Goal: Information Seeking & Learning: Understand process/instructions

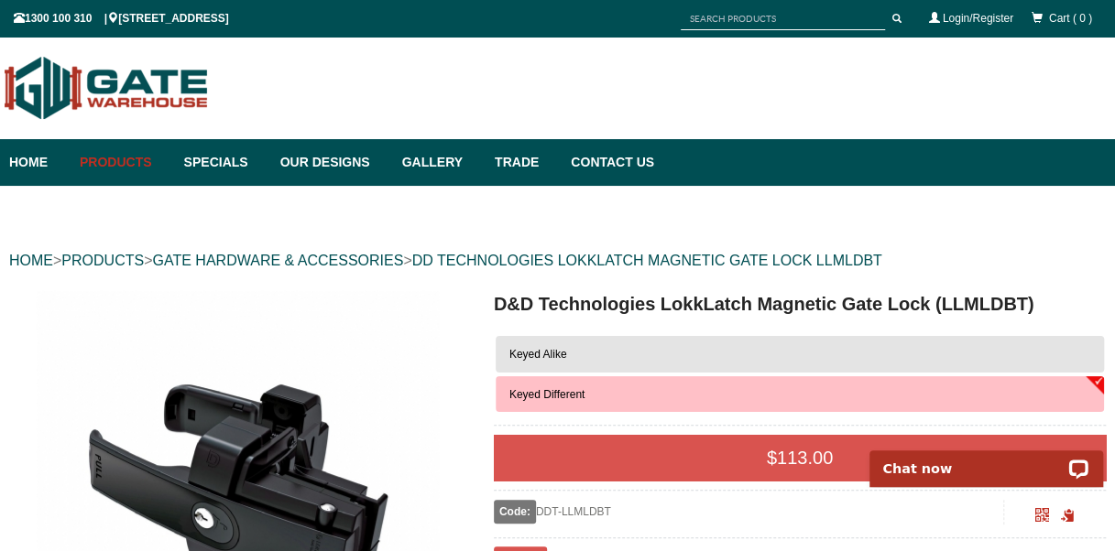
click at [583, 352] on button "Keyed Alike" at bounding box center [800, 354] width 608 height 37
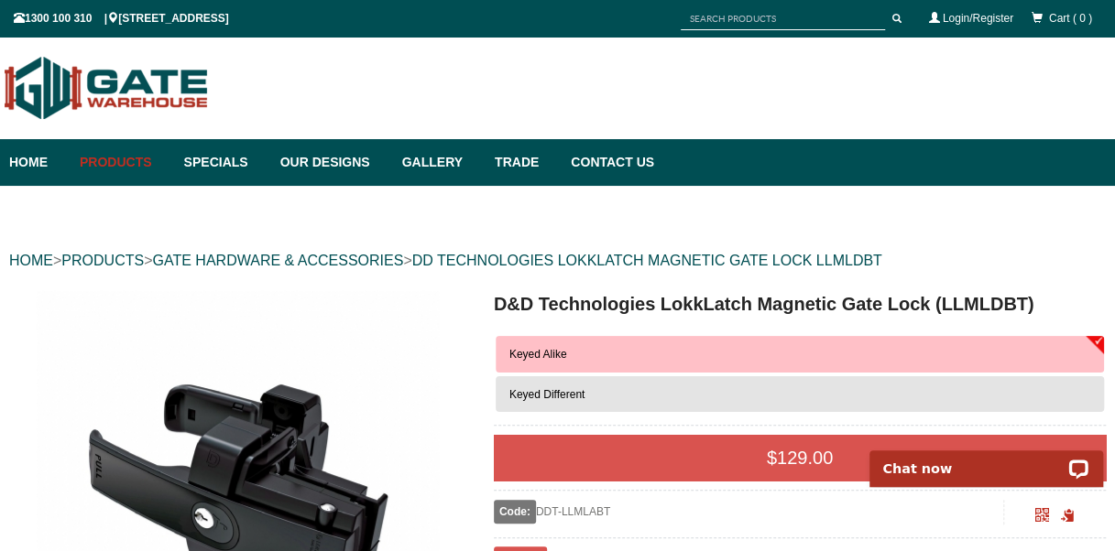
click at [579, 395] on span "Keyed Different" at bounding box center [547, 394] width 76 height 13
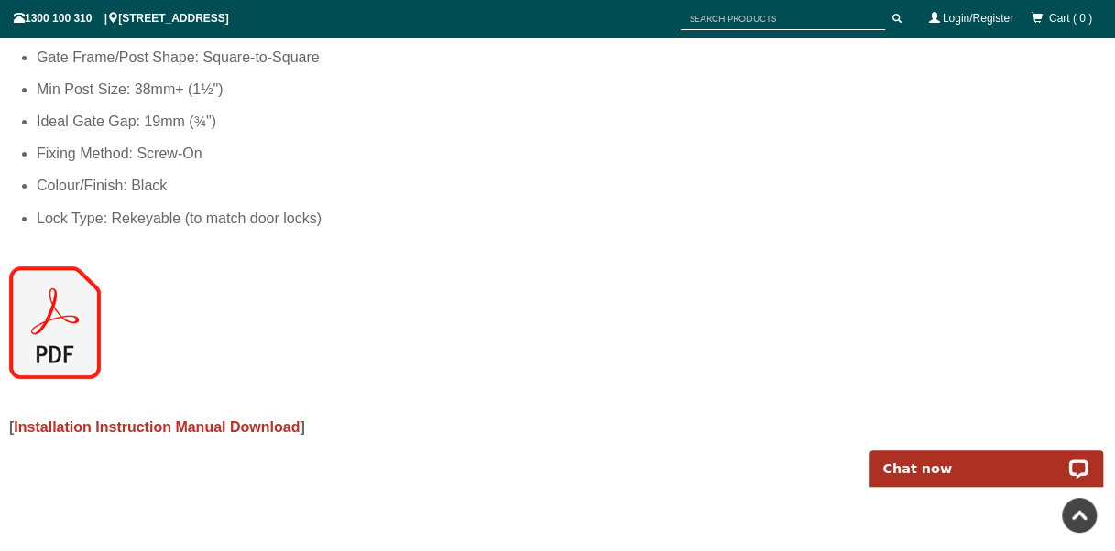
scroll to position [1924, 0]
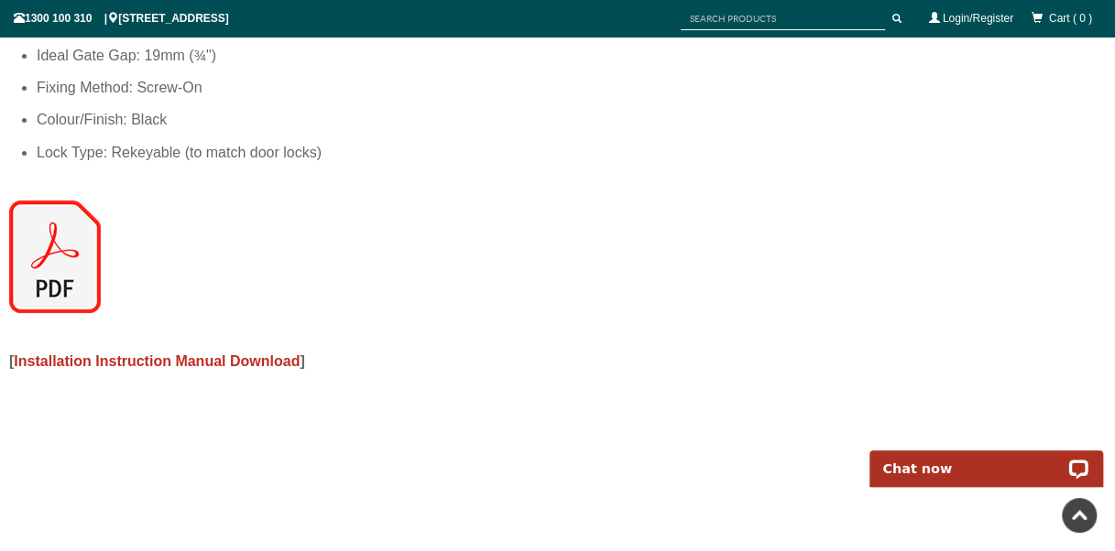
click at [71, 360] on span "Installation Instruction Manual Download" at bounding box center [157, 362] width 286 height 16
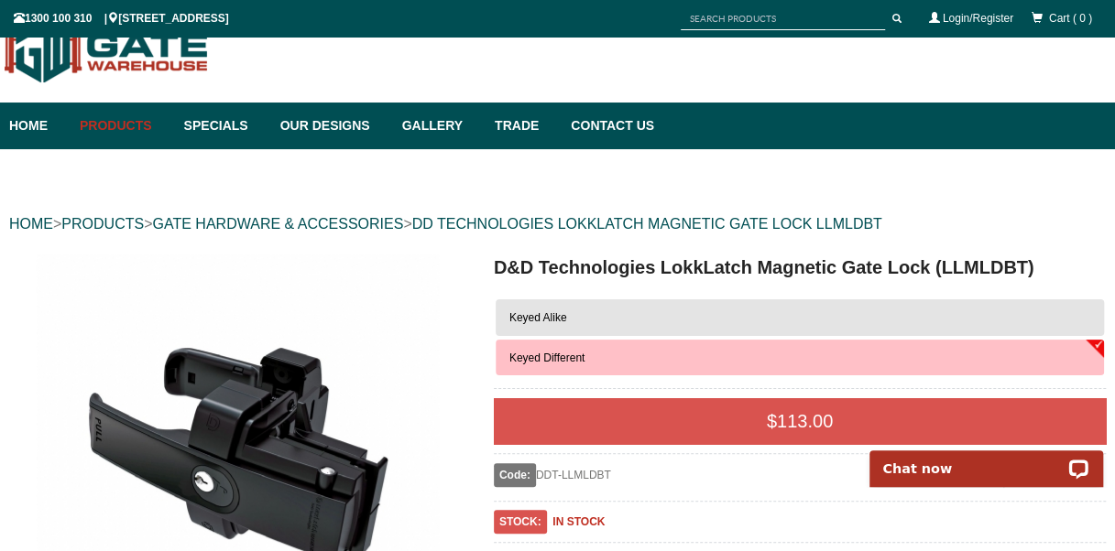
scroll to position [0, 0]
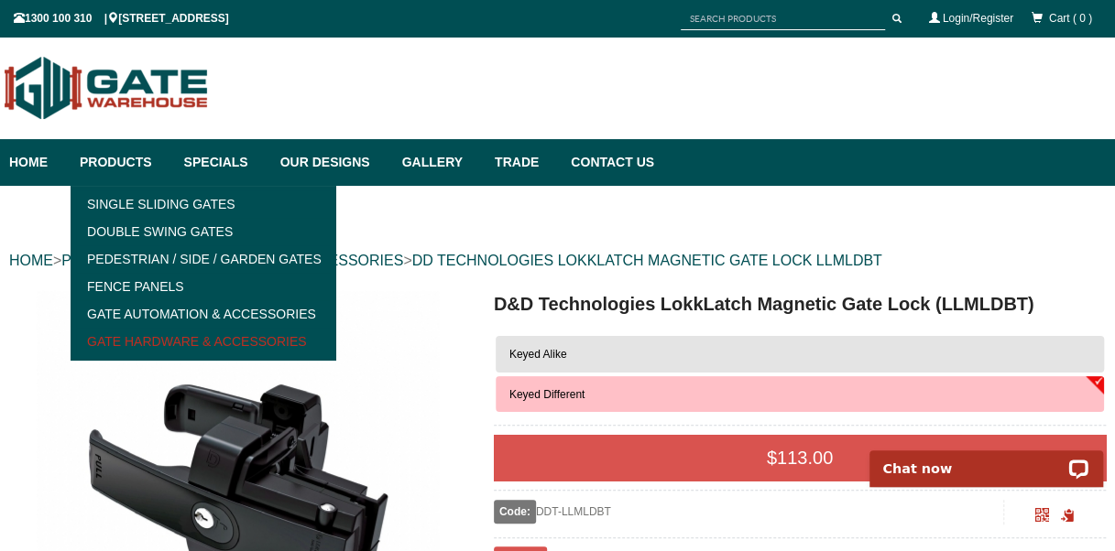
click at [167, 341] on link "Gate Hardware & Accessories" at bounding box center [203, 341] width 254 height 27
